Goal: Task Accomplishment & Management: Manage account settings

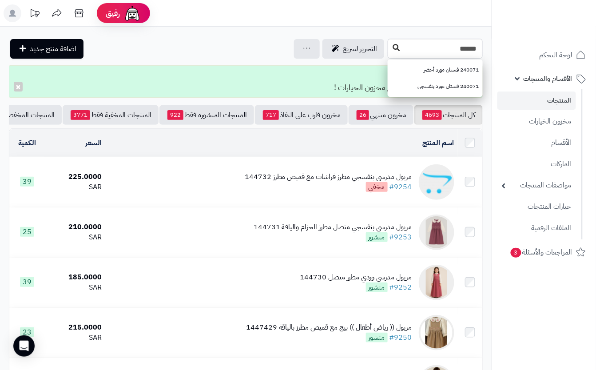
type input "******"
click at [393, 47] on icon at bounding box center [396, 47] width 7 height 7
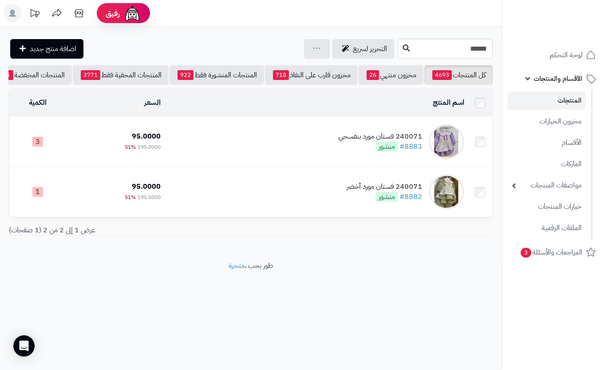
click at [242, 165] on td "240071 فستان مورد بنفسجي #8883 منشور" at bounding box center [316, 142] width 304 height 50
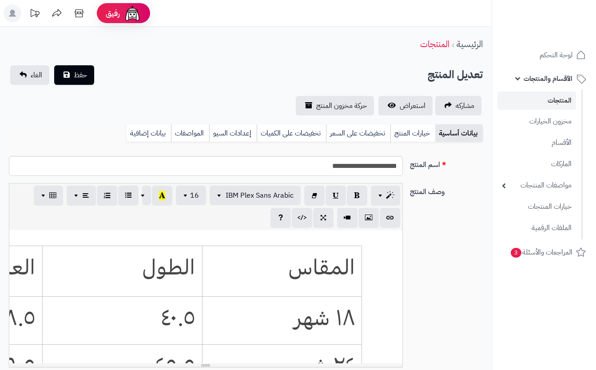
click at [397, 135] on link "خيارات المنتج" at bounding box center [412, 133] width 45 height 18
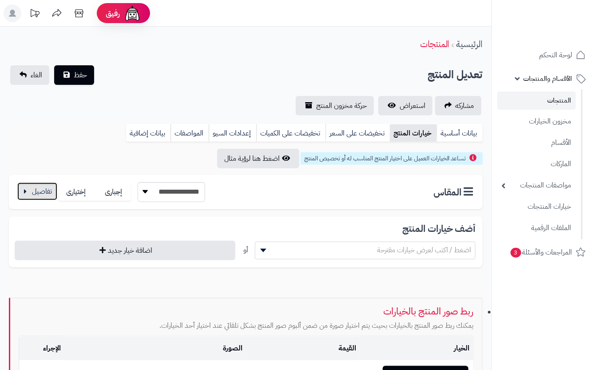
click at [38, 190] on button "button" at bounding box center [37, 192] width 40 height 18
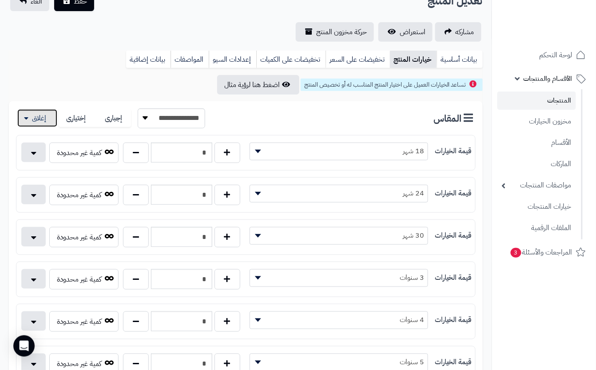
scroll to position [178, 0]
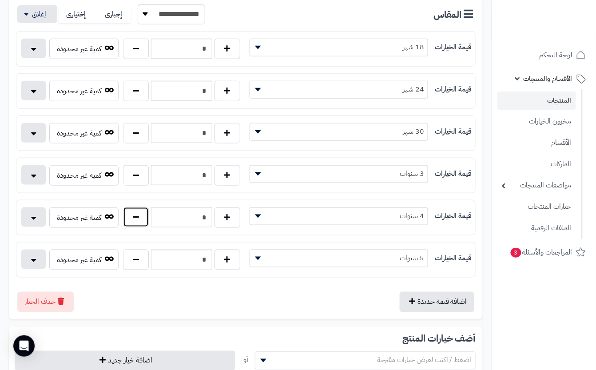
click at [132, 225] on button "button" at bounding box center [136, 217] width 26 height 20
type input "*"
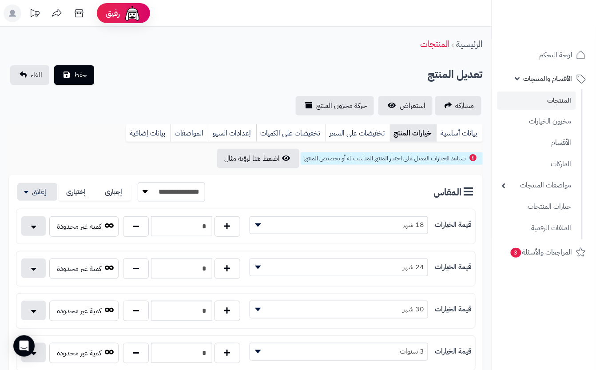
click at [175, 73] on div "تعديل المنتج حفظ الغاء" at bounding box center [246, 75] width 474 height 20
click at [80, 72] on span "حفظ" at bounding box center [80, 74] width 13 height 11
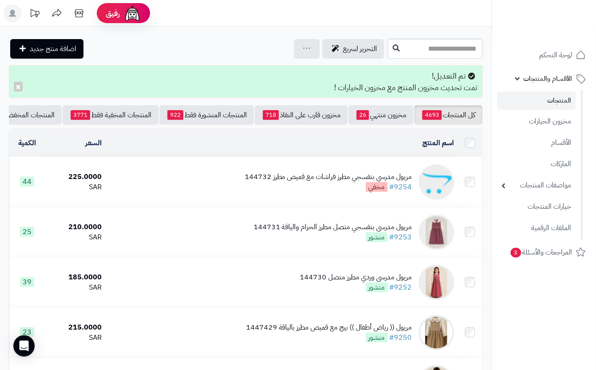
click at [409, 55] on input "text" at bounding box center [435, 49] width 95 height 20
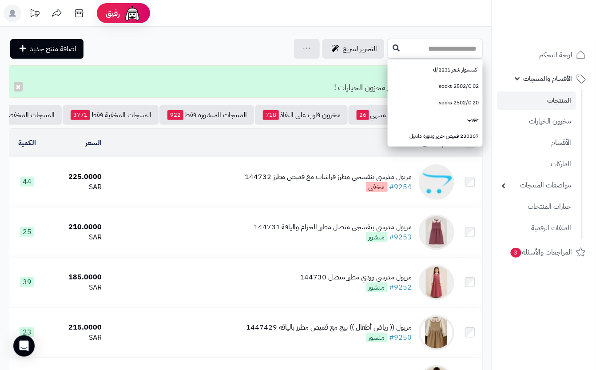
click at [409, 49] on input "text" at bounding box center [435, 49] width 95 height 20
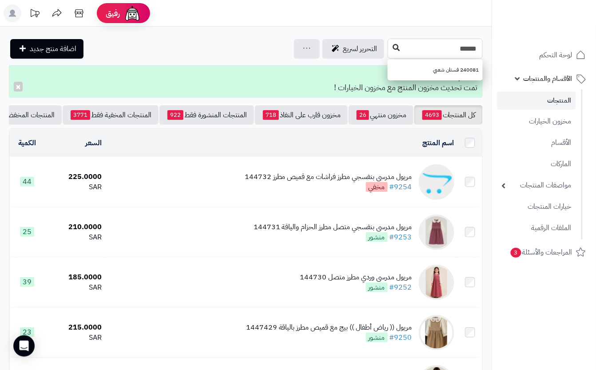
type input "******"
click at [389, 44] on button at bounding box center [395, 48] width 13 height 17
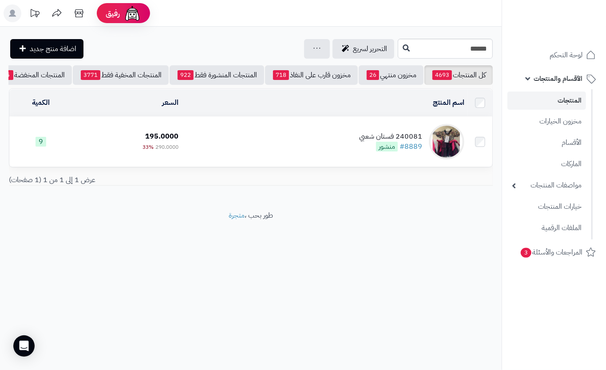
click at [219, 142] on td "240081 فستان شعبي #8889 منشور" at bounding box center [325, 142] width 286 height 50
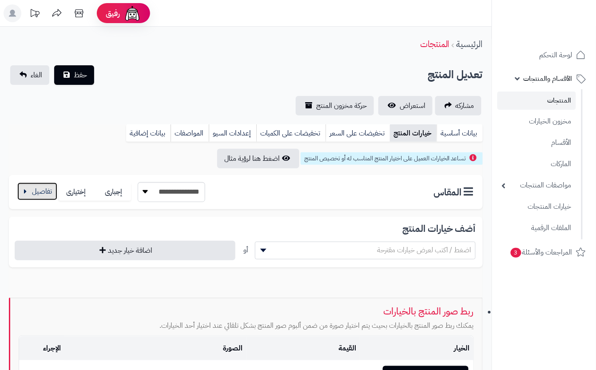
click at [36, 187] on button "button" at bounding box center [37, 192] width 40 height 18
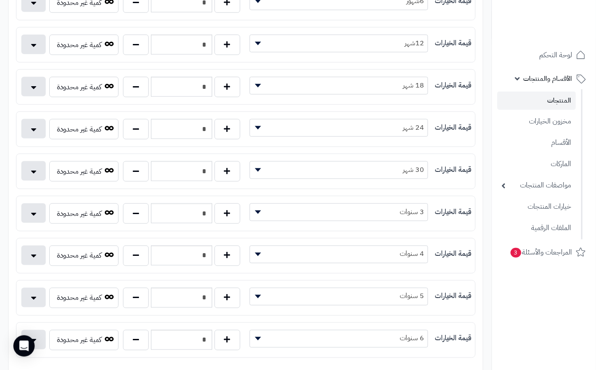
scroll to position [237, 0]
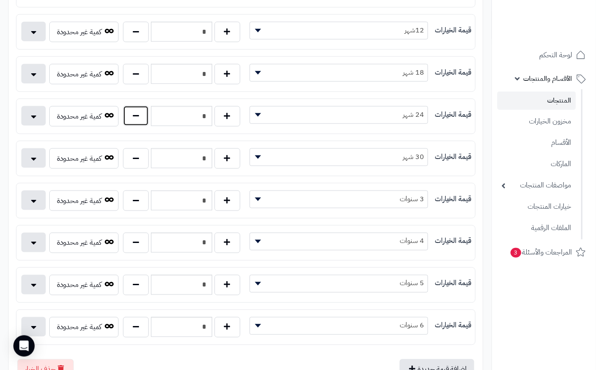
click at [137, 121] on button "button" at bounding box center [136, 116] width 26 height 20
type input "*"
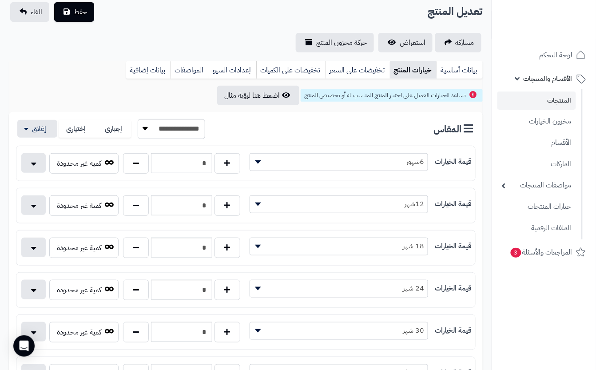
scroll to position [0, 0]
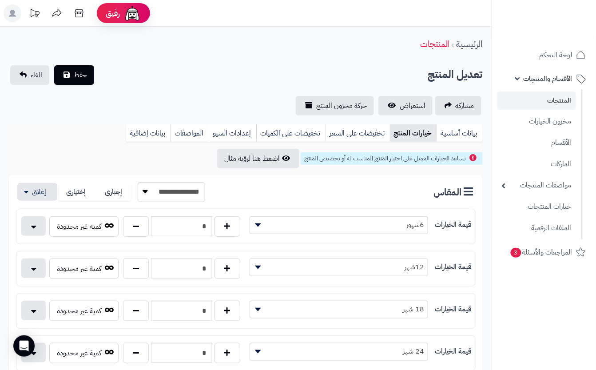
click at [169, 83] on div "تعديل المنتج حفظ الغاء" at bounding box center [246, 75] width 474 height 20
click at [71, 65] on button "حفظ" at bounding box center [74, 75] width 40 height 20
